Goal: Check status: Check status

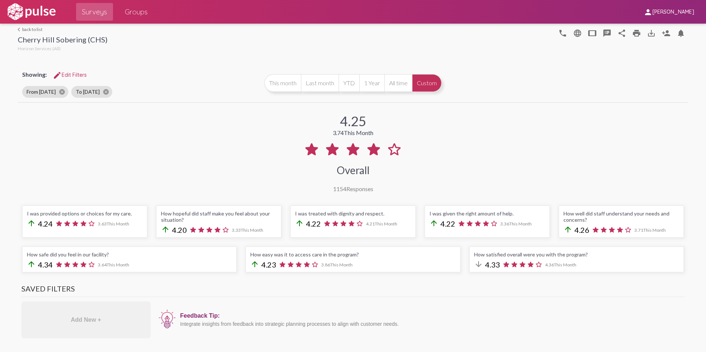
click at [22, 30] on link "arrow_back_ios back to list" at bounding box center [63, 30] width 90 height 6
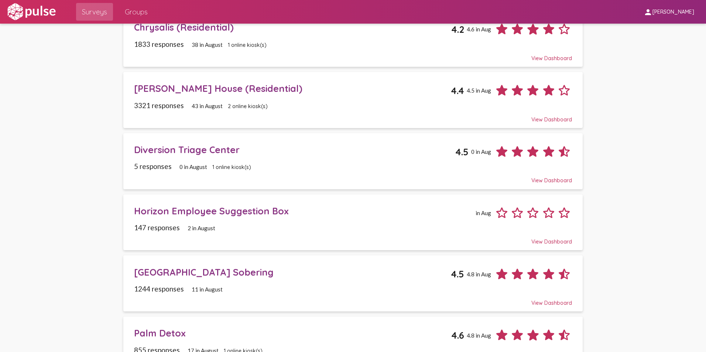
scroll to position [277, 0]
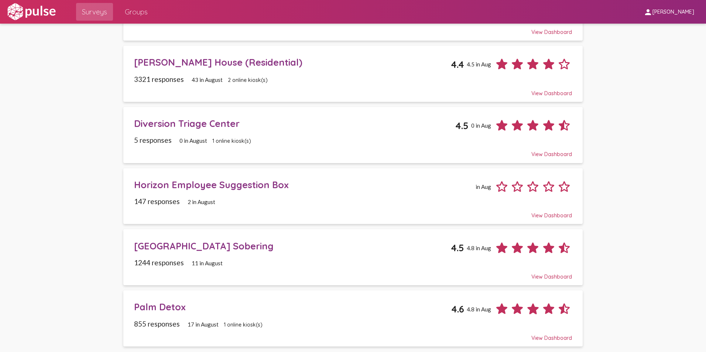
click at [153, 306] on div "Palm Detox" at bounding box center [292, 306] width 317 height 11
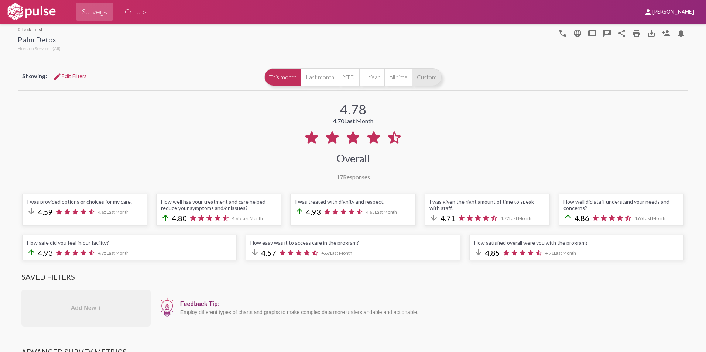
click at [425, 79] on button "Custom" at bounding box center [427, 77] width 30 height 18
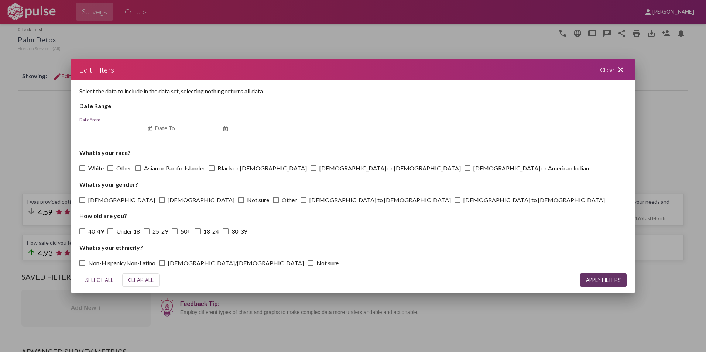
click at [150, 130] on icon "Open calendar" at bounding box center [150, 128] width 6 height 9
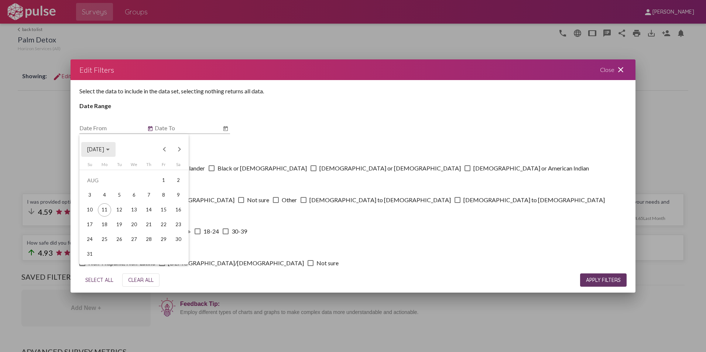
click at [110, 151] on span "[DATE]" at bounding box center [98, 149] width 23 height 7
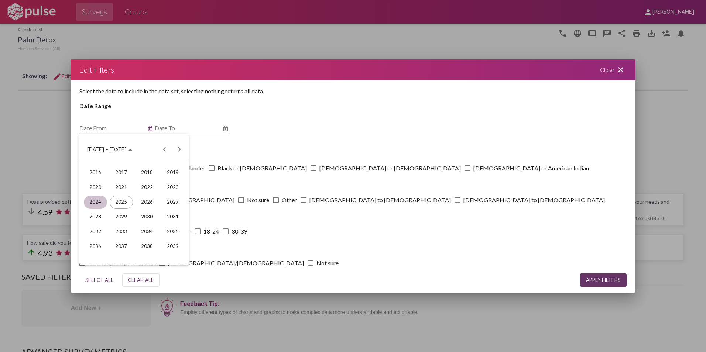
click at [106, 201] on div "2024" at bounding box center [95, 202] width 23 height 13
click at [151, 203] on div "[DATE]" at bounding box center [146, 202] width 23 height 13
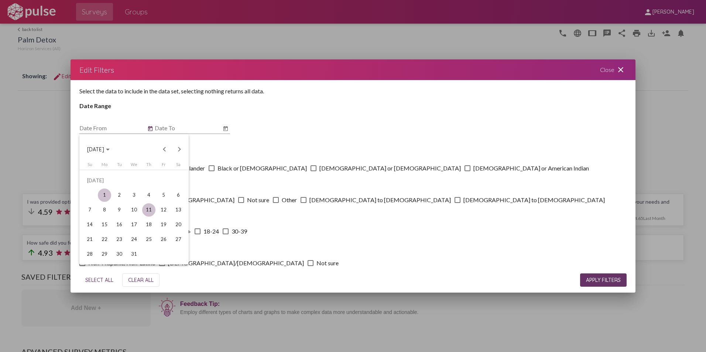
click at [107, 193] on div "1" at bounding box center [104, 195] width 13 height 13
type input "[DATE]"
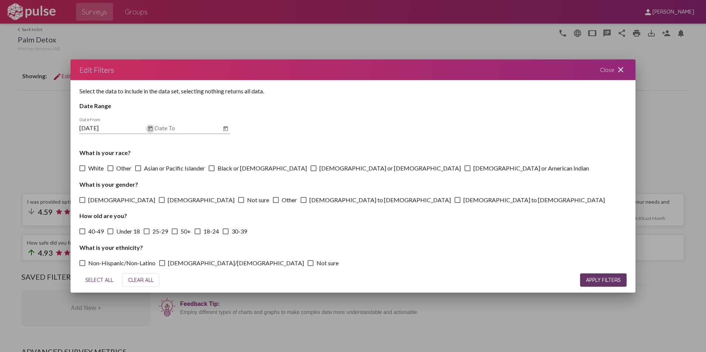
click at [220, 131] on div "Date To" at bounding box center [188, 125] width 66 height 17
click at [225, 130] on icon "Open calendar" at bounding box center [226, 128] width 6 height 9
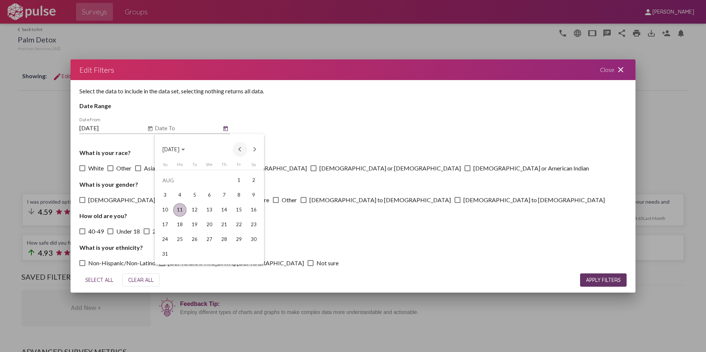
click at [244, 150] on button "Previous month" at bounding box center [240, 149] width 15 height 15
click at [181, 256] on div "30" at bounding box center [179, 254] width 13 height 13
type input "[DATE]"
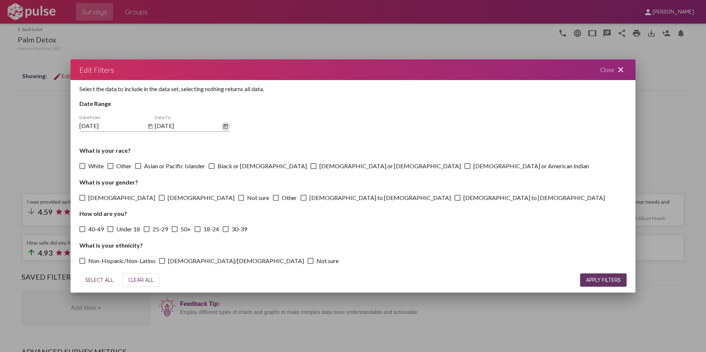
scroll to position [3, 0]
click at [593, 279] on span "APPLY FILTERS" at bounding box center [603, 280] width 35 height 7
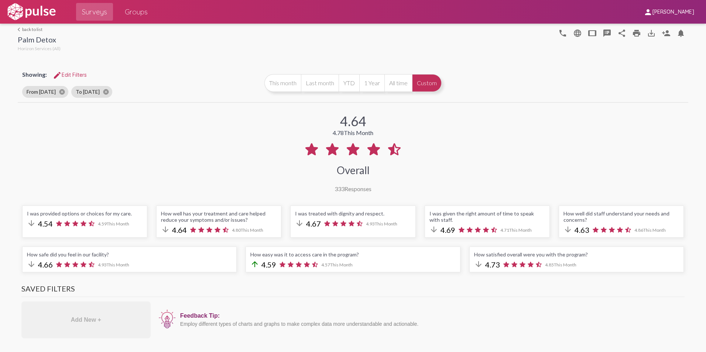
click at [31, 27] on link "arrow_back_ios back to list" at bounding box center [39, 30] width 43 height 6
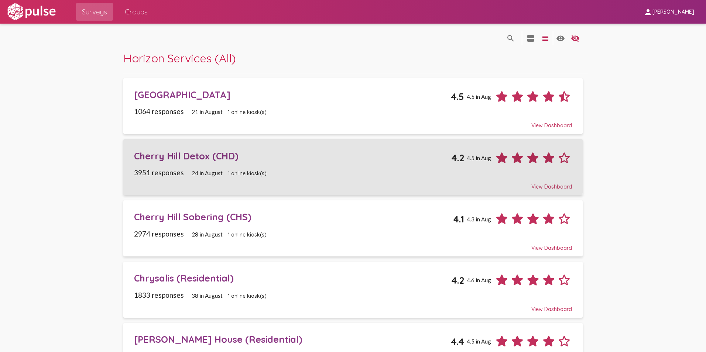
click at [165, 158] on div "Cherry Hill Detox (CHD)" at bounding box center [292, 155] width 317 height 11
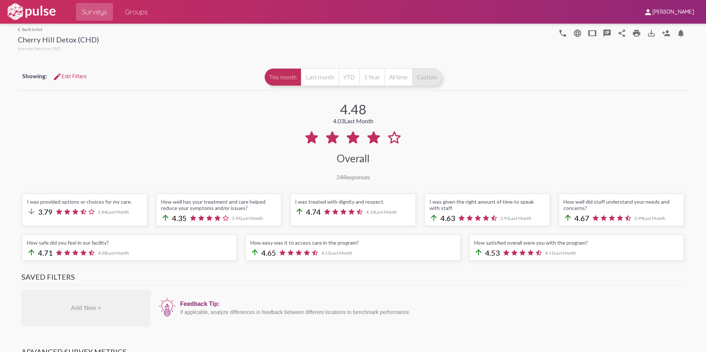
click at [421, 76] on button "Custom" at bounding box center [427, 77] width 30 height 18
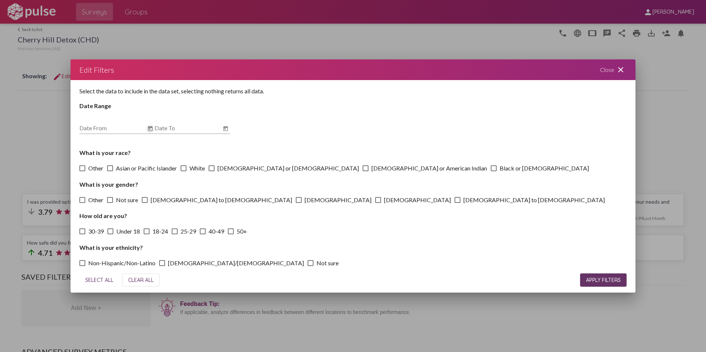
click at [149, 128] on icon "Open calendar" at bounding box center [150, 128] width 6 height 9
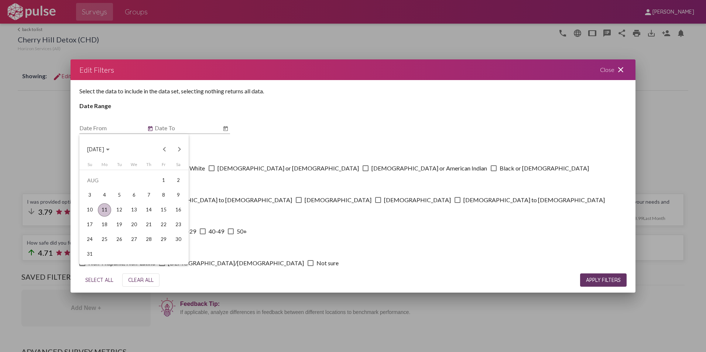
click at [104, 151] on span "[DATE]" at bounding box center [95, 149] width 17 height 7
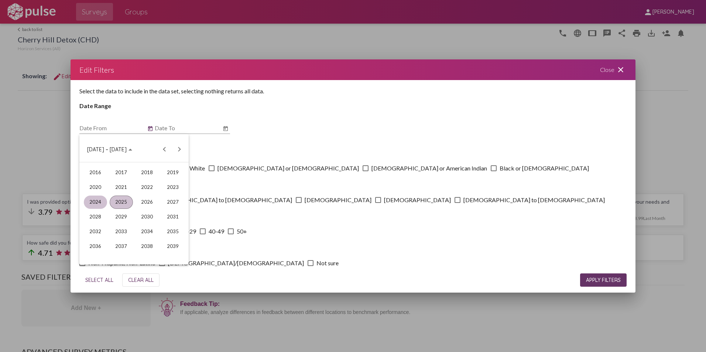
click at [91, 202] on div "2024" at bounding box center [95, 202] width 23 height 13
click at [152, 200] on div "[DATE]" at bounding box center [146, 202] width 23 height 13
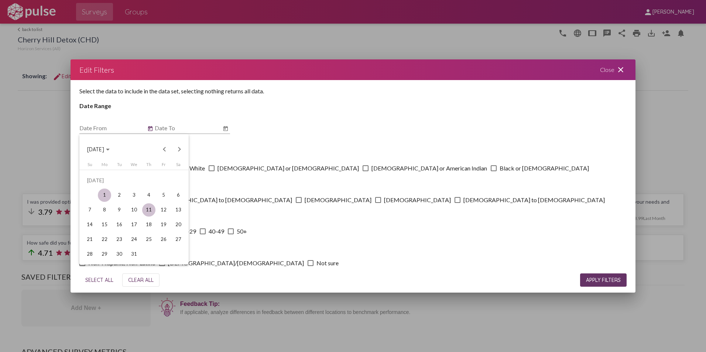
click at [102, 194] on div "1" at bounding box center [104, 195] width 13 height 13
type input "[DATE]"
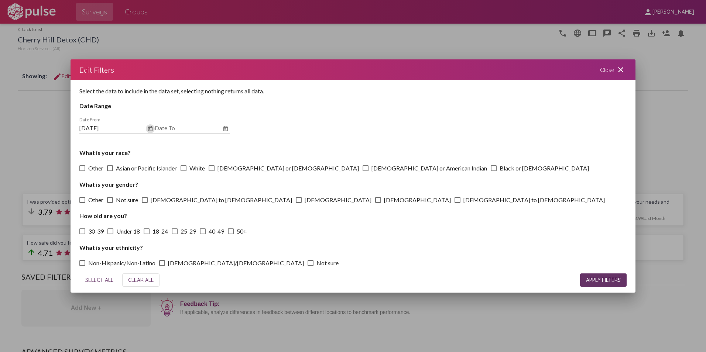
click at [223, 129] on icon "Open calendar" at bounding box center [226, 128] width 6 height 9
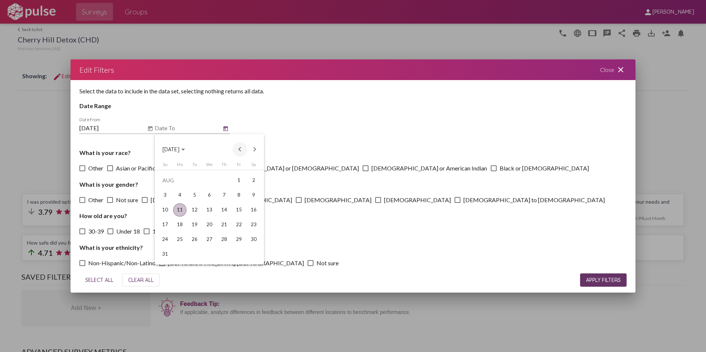
click at [238, 150] on button "Previous month" at bounding box center [240, 149] width 15 height 15
click at [178, 255] on div "30" at bounding box center [179, 254] width 13 height 13
type input "[DATE]"
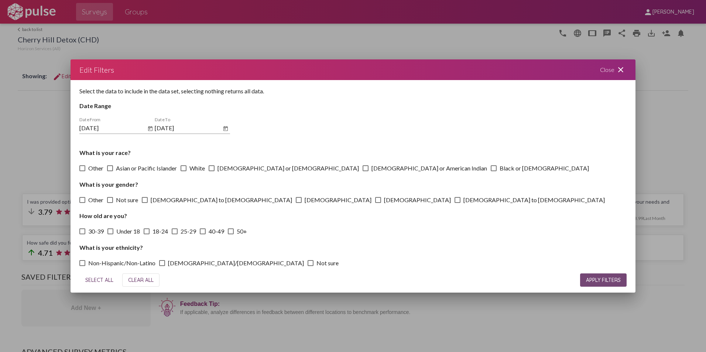
click at [597, 283] on span "APPLY FILTERS" at bounding box center [603, 280] width 35 height 7
